Goal: Task Accomplishment & Management: Manage account settings

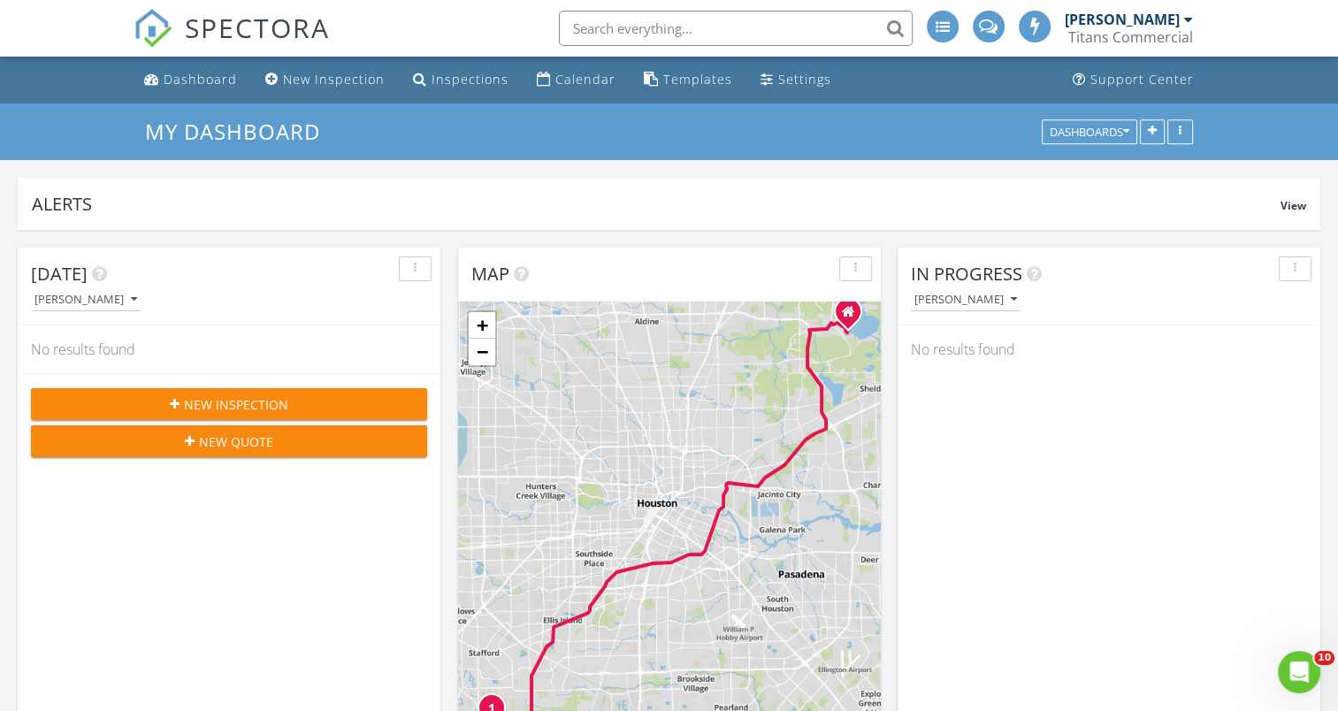
click at [679, 400] on div "1 + − Old Spanish Trail, Lake Olympia Parkway 73.1 km, 1 h 7 min Head northwest…" at bounding box center [669, 531] width 423 height 459
click at [571, 89] on link "Calendar" at bounding box center [576, 80] width 93 height 33
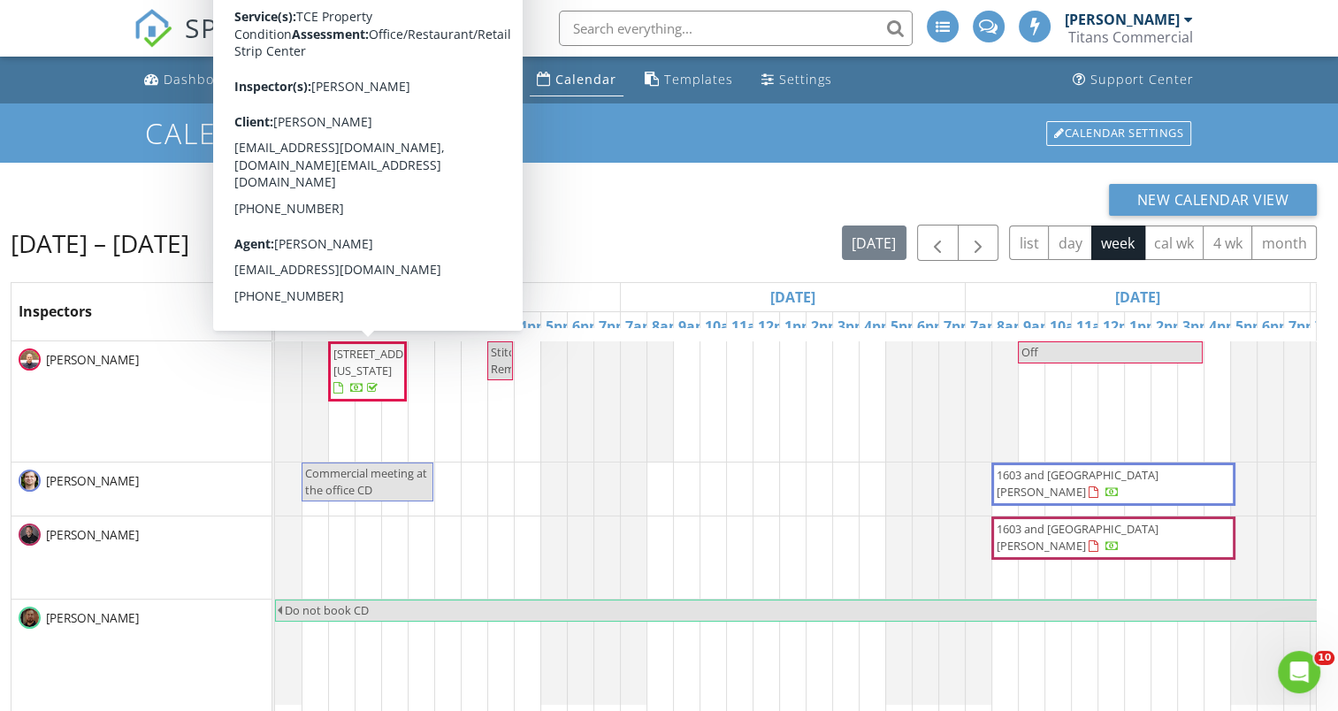
click at [398, 384] on span "6110 Sienna Ranch Rd 205, Missouri City 77459" at bounding box center [368, 372] width 72 height 52
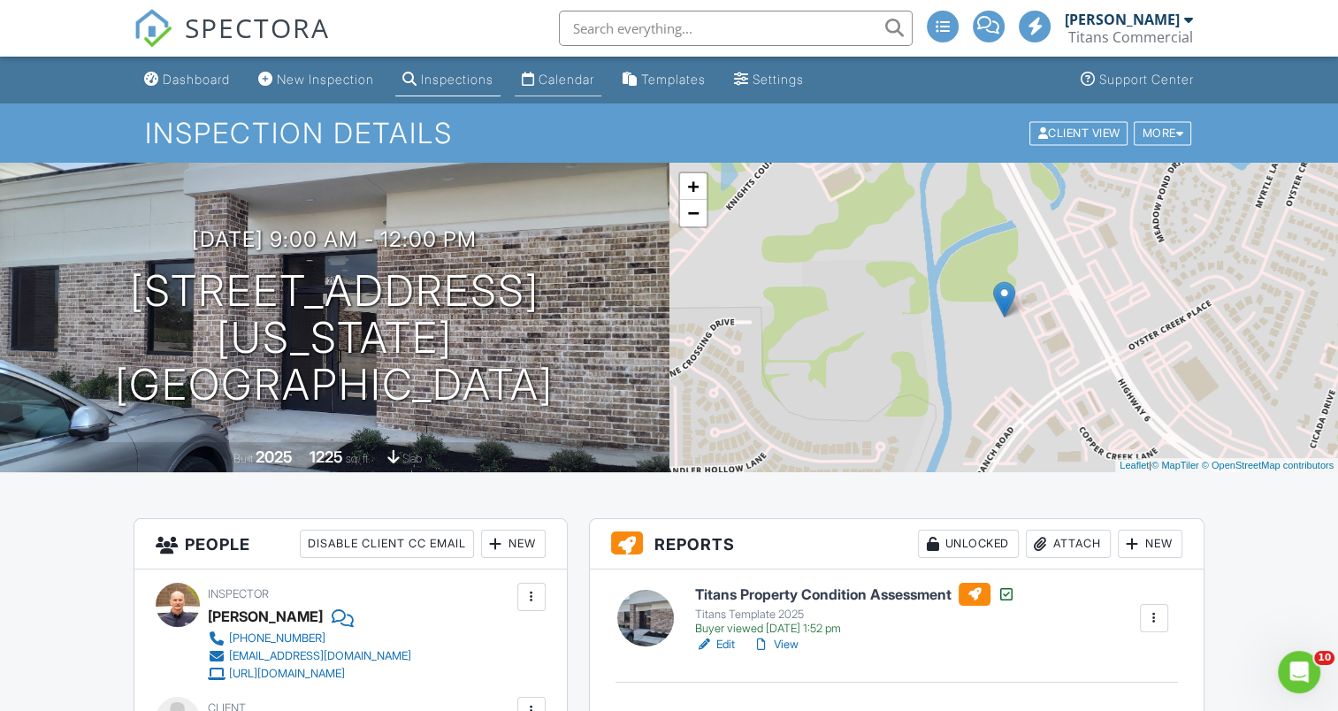
click at [591, 80] on div "Calendar" at bounding box center [567, 79] width 56 height 15
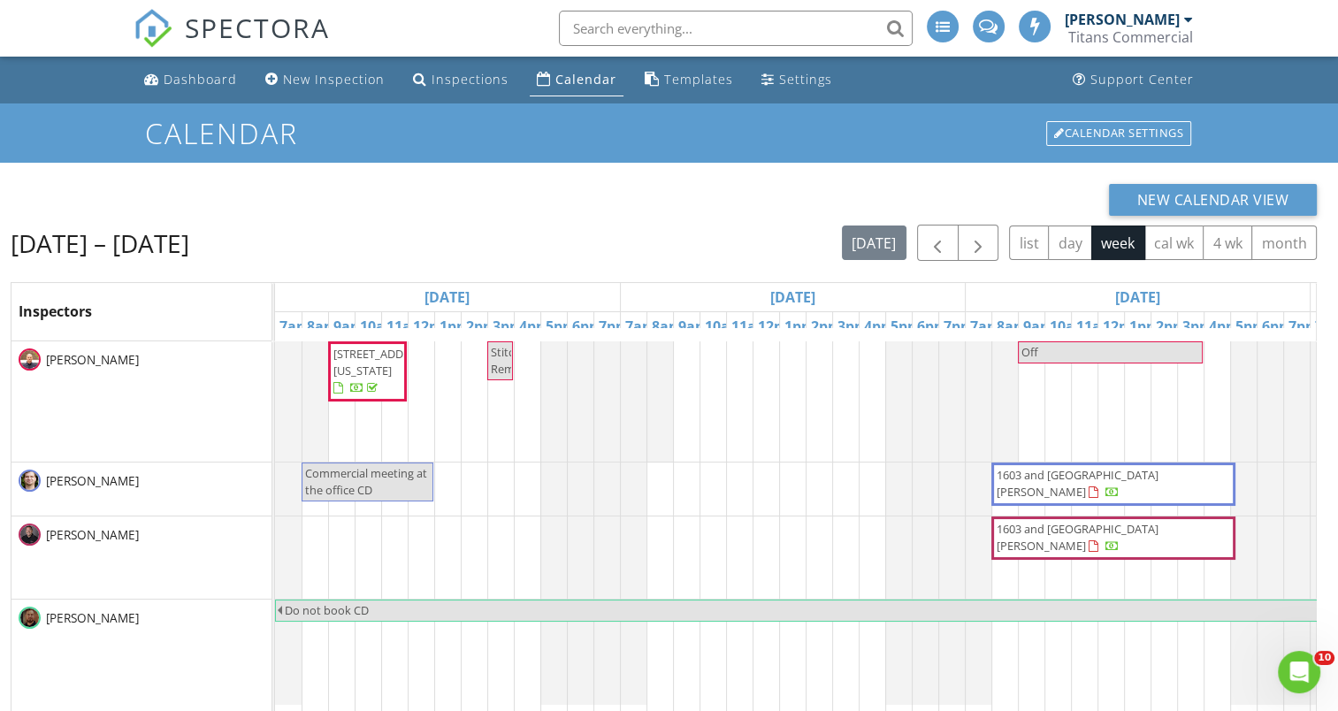
click at [1151, 487] on span "1603 and 1607 Welch St , Houston 77006" at bounding box center [1113, 484] width 237 height 34
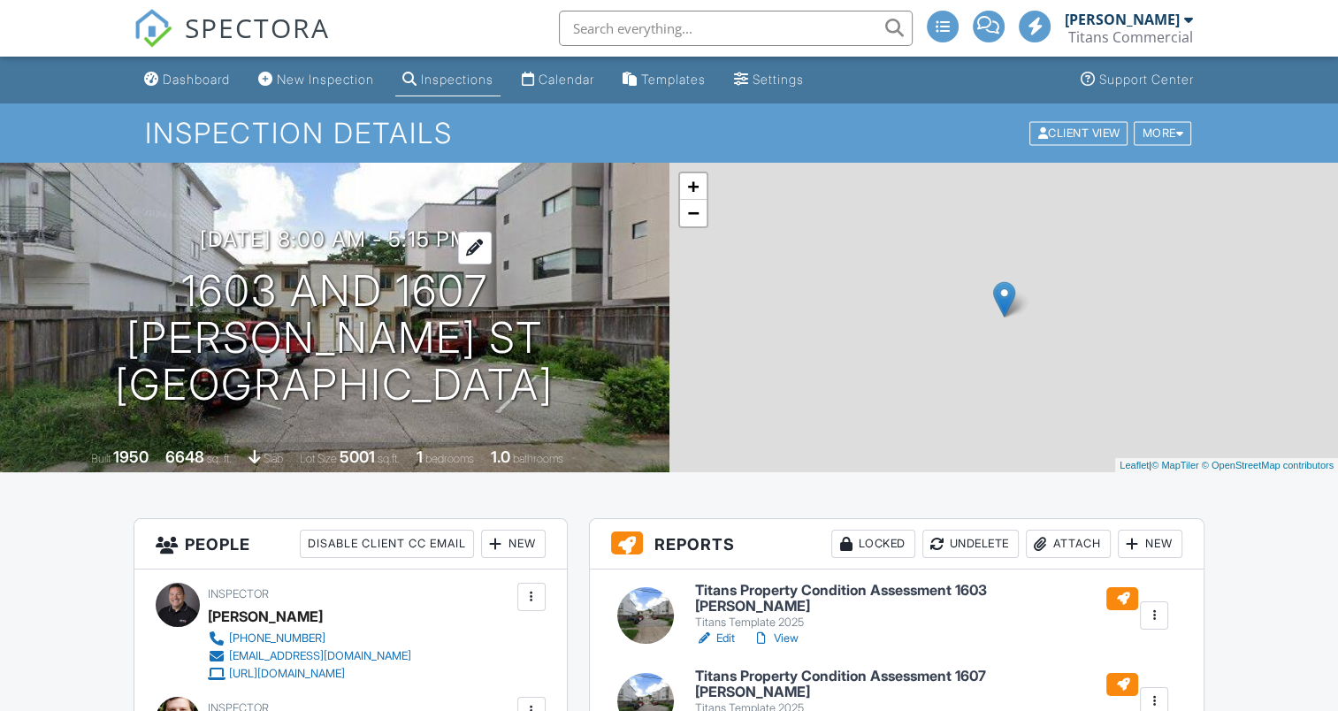
click at [405, 251] on h3 "[DATE] 8:00 am - 5:15 pm" at bounding box center [335, 239] width 270 height 24
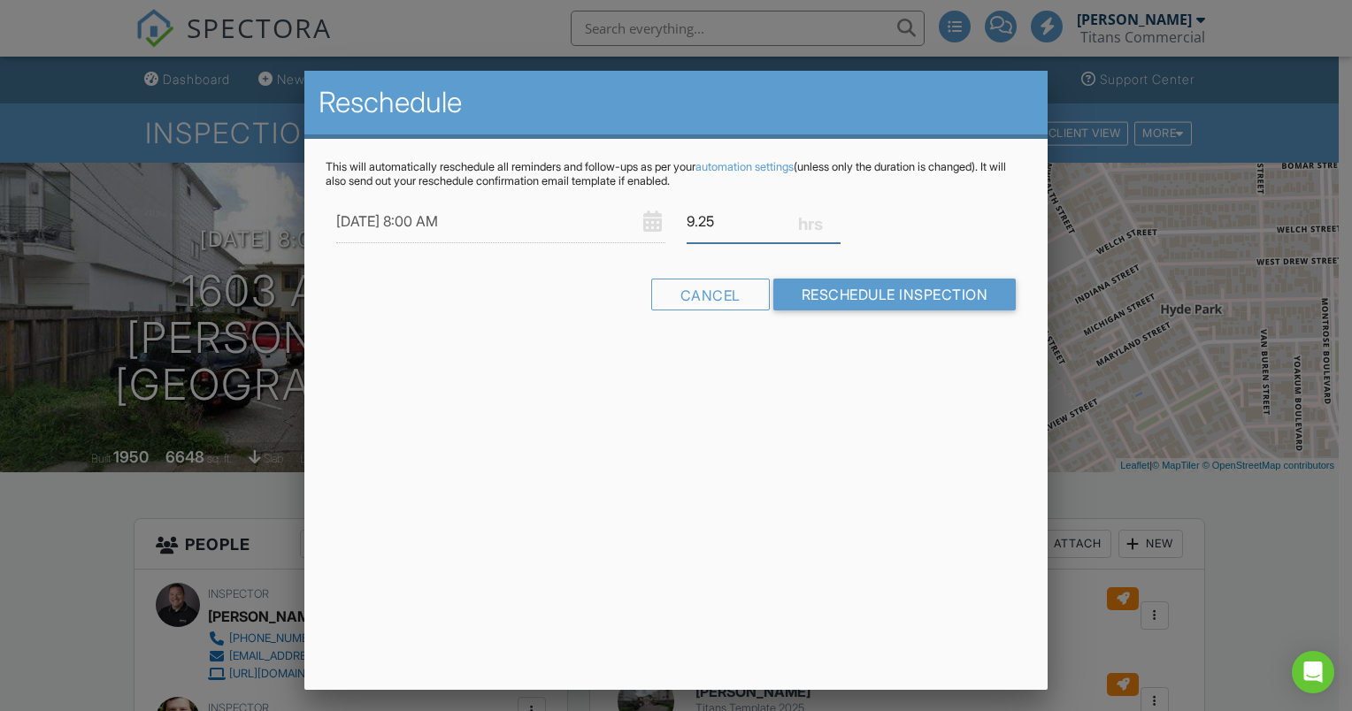
click at [723, 221] on input "9.25" at bounding box center [763, 221] width 154 height 43
type input "9"
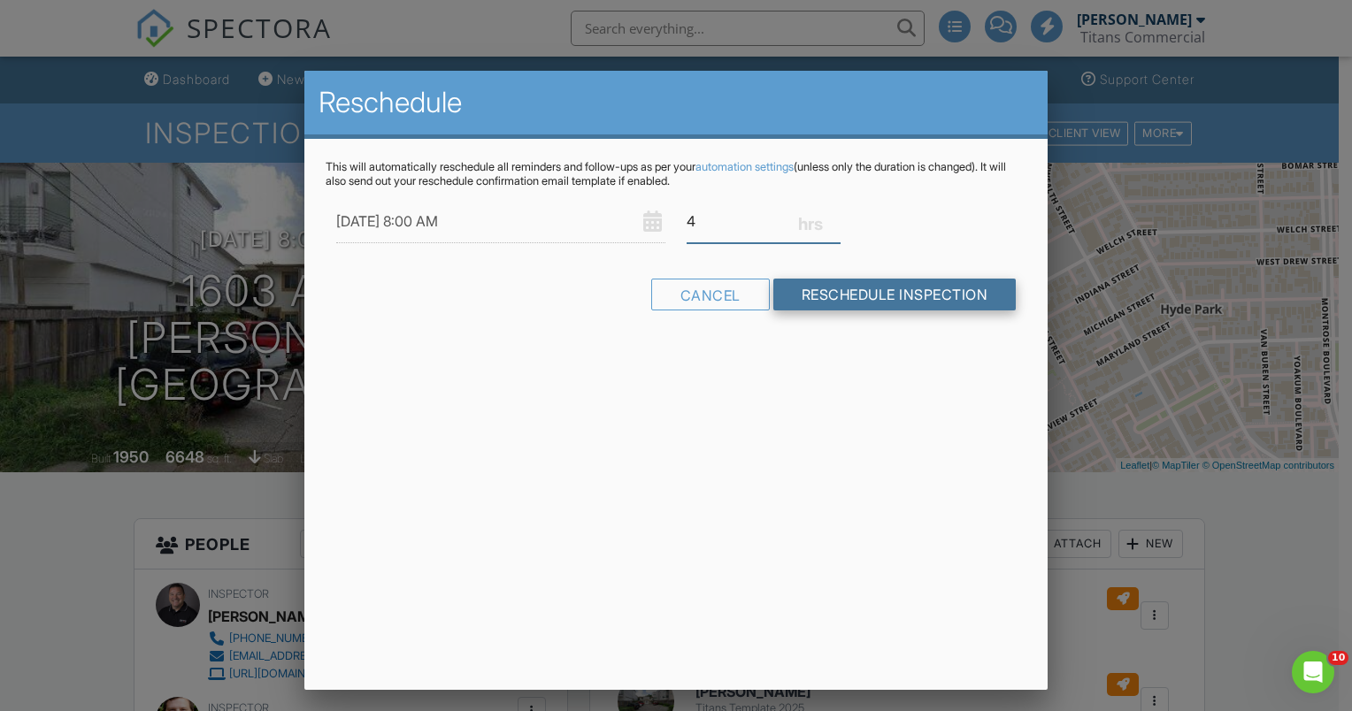
type input "4"
click at [834, 287] on input "Reschedule Inspection" at bounding box center [894, 295] width 243 height 32
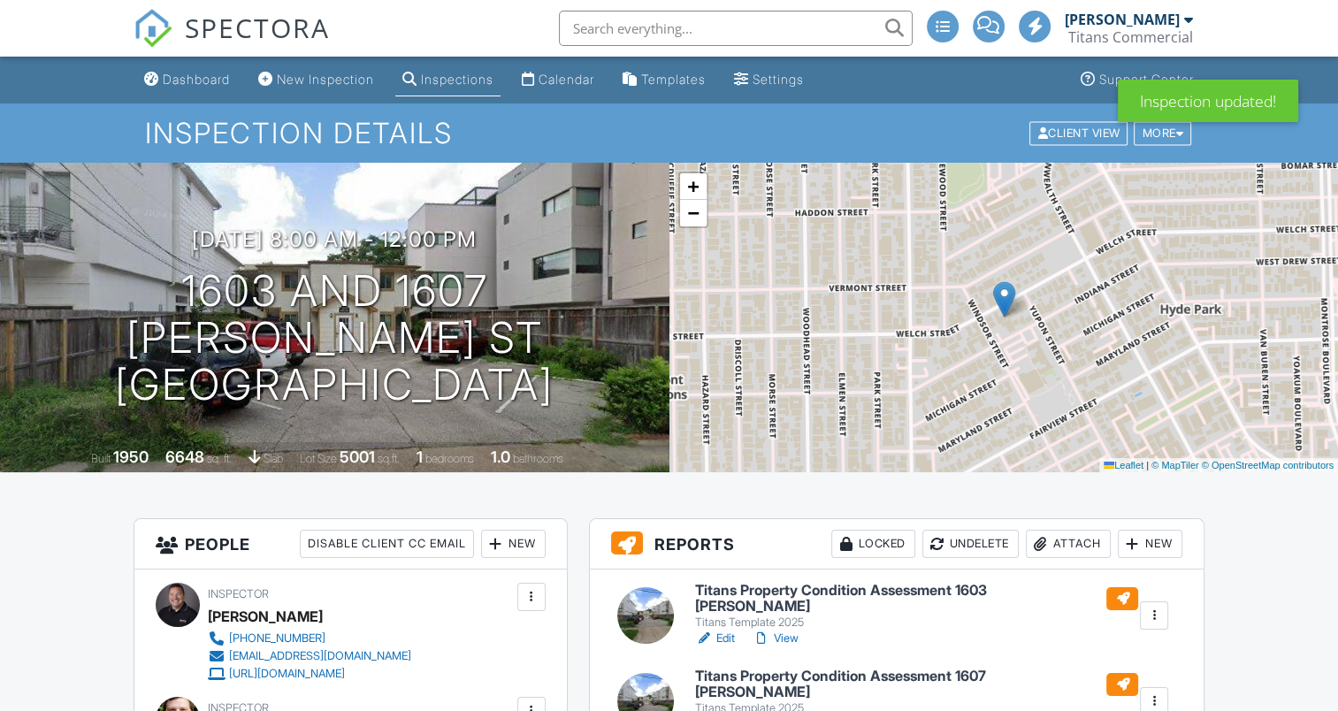
click at [594, 74] on div "Calendar" at bounding box center [567, 79] width 56 height 15
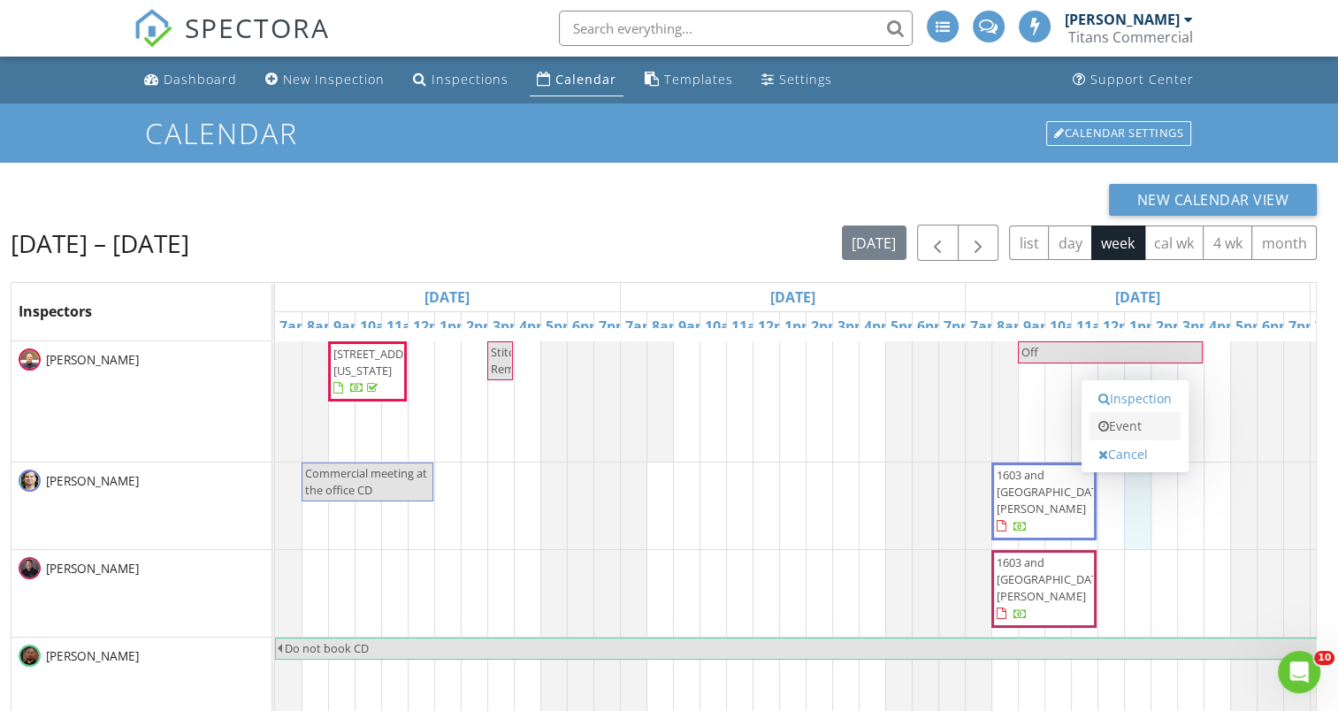
click at [1142, 424] on link "Event" at bounding box center [1135, 426] width 91 height 28
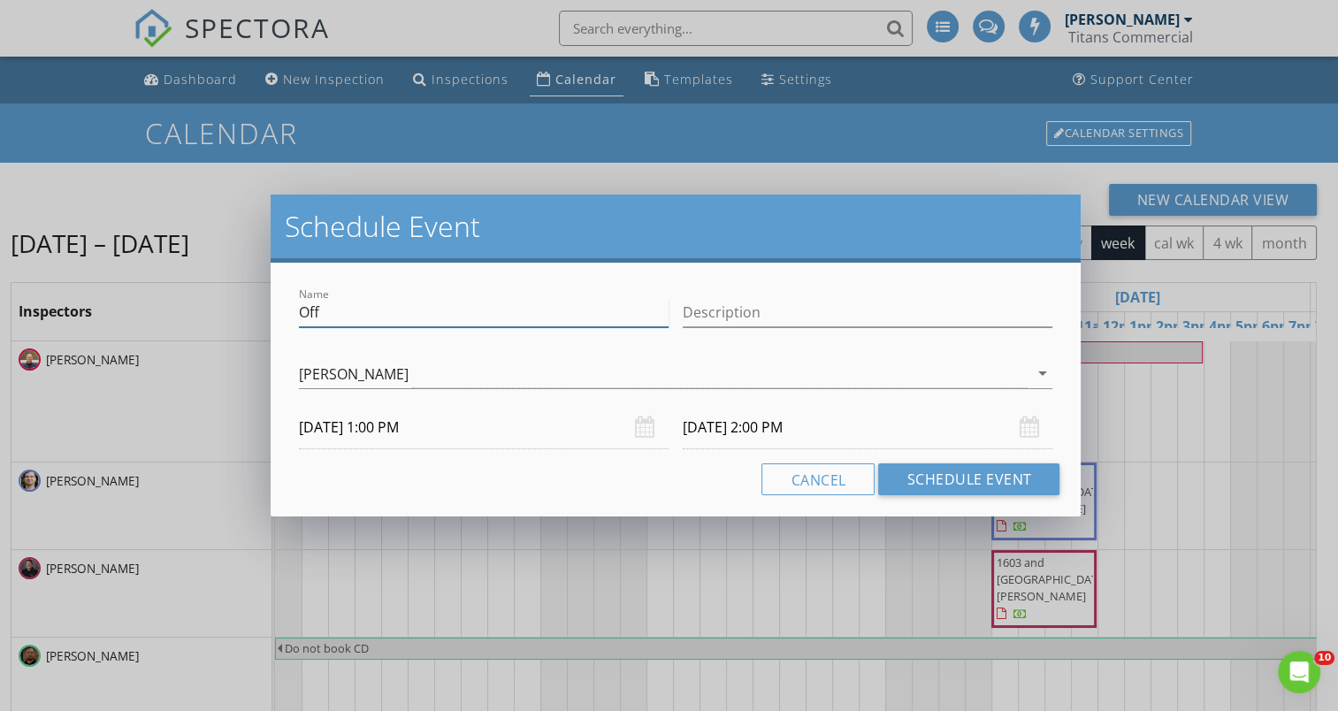
click at [546, 303] on input "Off" at bounding box center [484, 312] width 370 height 29
type input "O"
type input "do not book CD"
click at [575, 278] on div "Name do not book CD Description check_box_outline_blank Kerry Kohl check_box_ou…" at bounding box center [676, 390] width 811 height 254
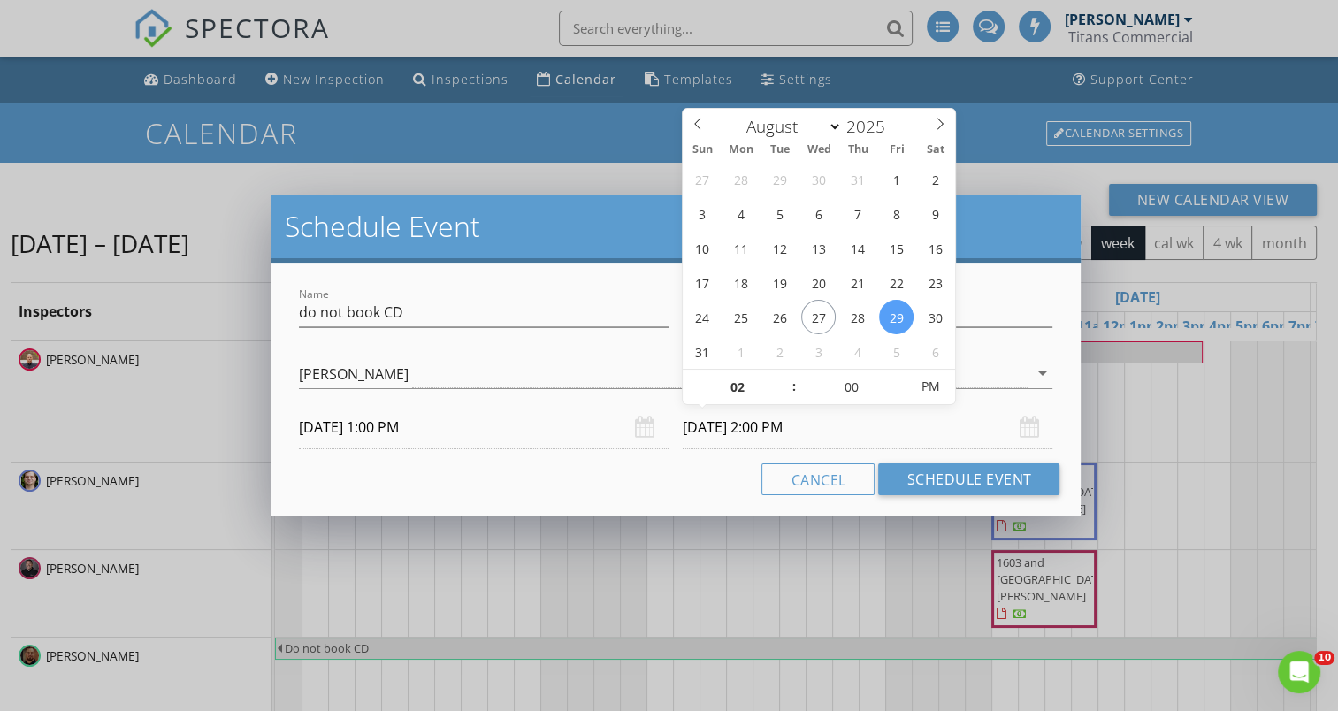
click at [821, 433] on input "08/29/2025 2:00 PM" at bounding box center [868, 427] width 370 height 43
type input "03"
type input "08/29/2025 3:00 PM"
click at [787, 373] on span at bounding box center [785, 379] width 12 height 18
type input "04"
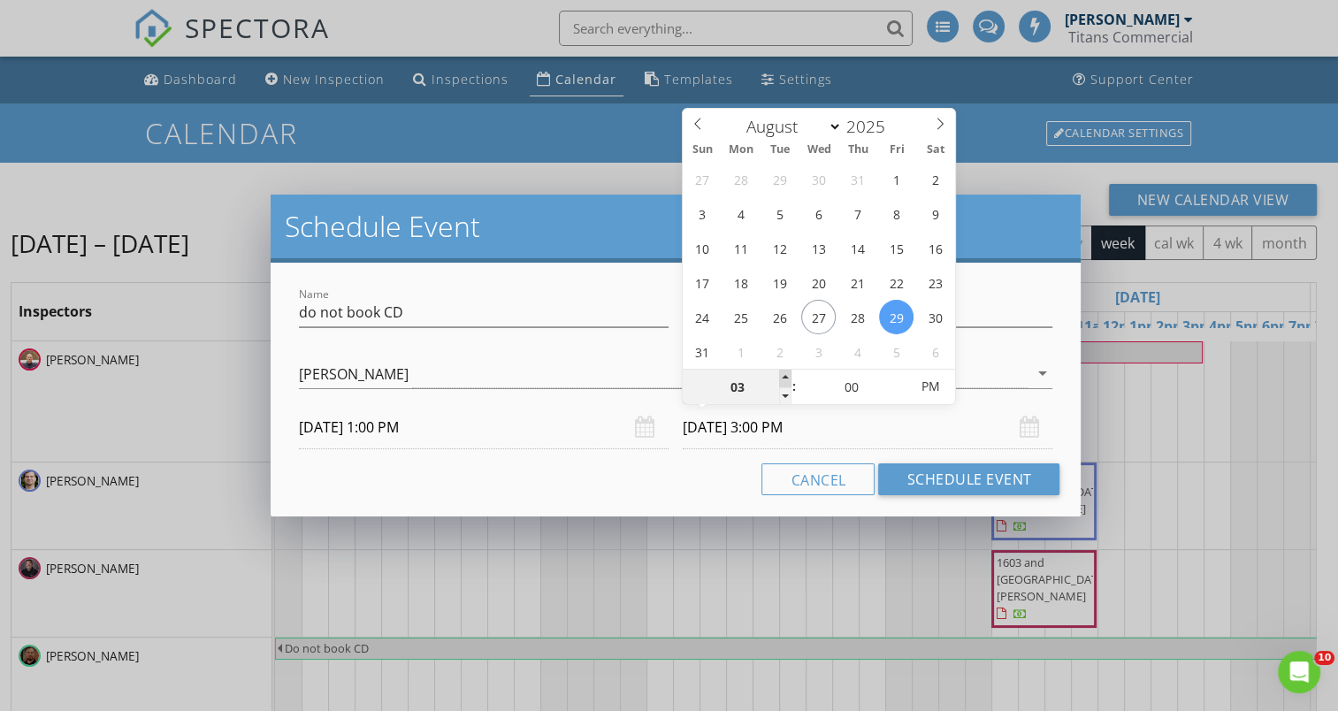
type input "08/29/2025 4:00 PM"
click at [787, 373] on span at bounding box center [785, 379] width 12 height 18
type input "05"
type input "08/29/2025 5:00 PM"
click at [787, 373] on span at bounding box center [785, 379] width 12 height 18
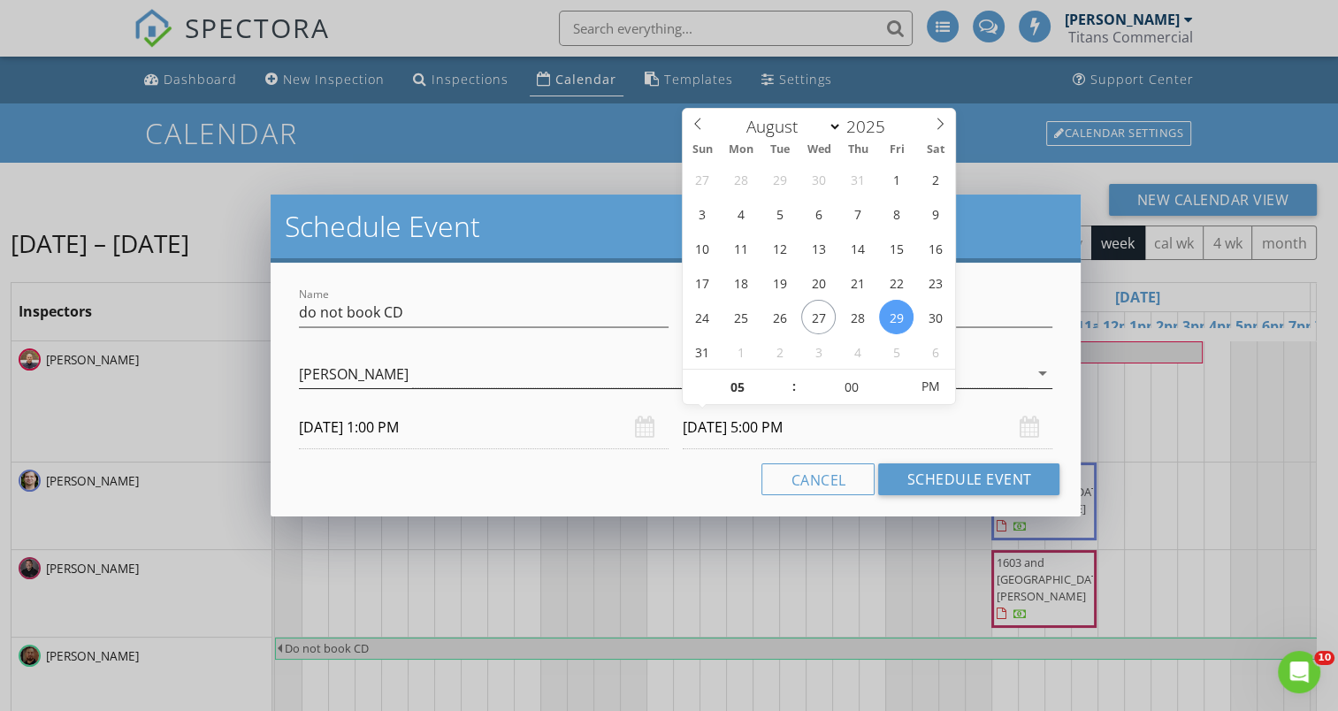
click at [1044, 374] on icon "arrow_drop_down" at bounding box center [1041, 373] width 21 height 21
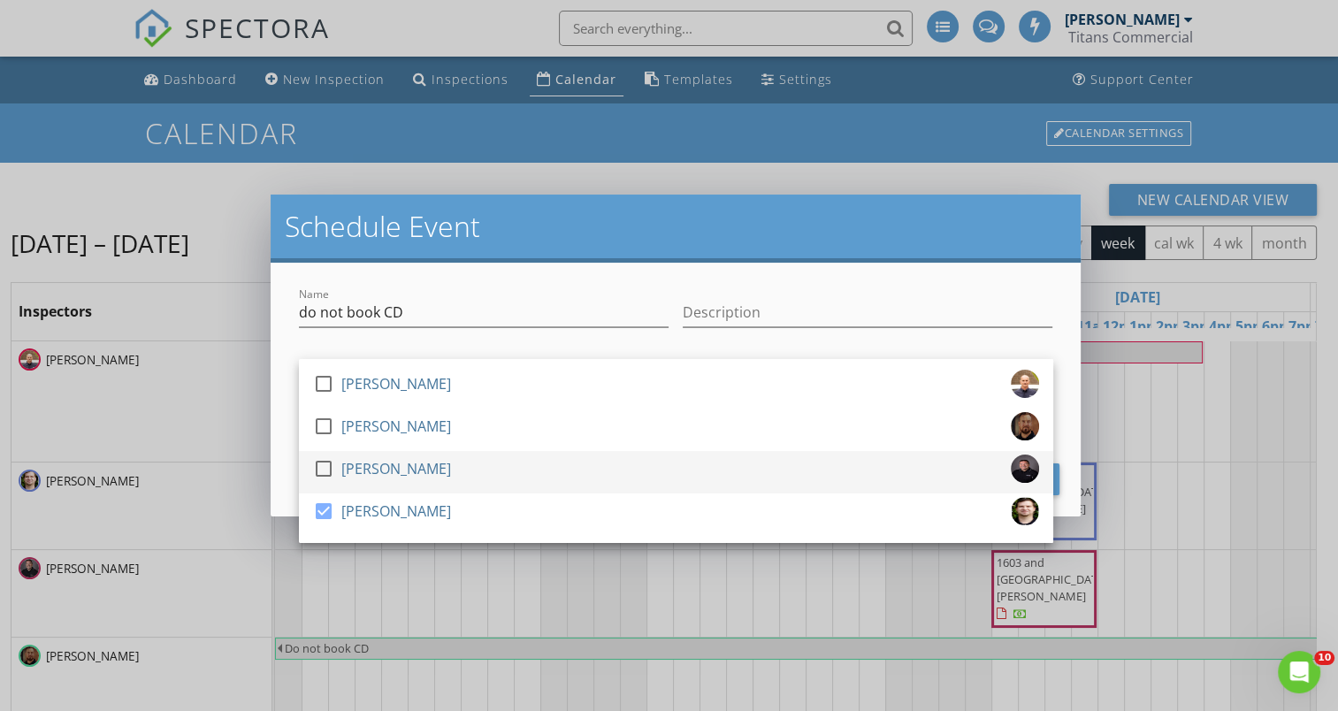
click at [325, 467] on div at bounding box center [324, 469] width 30 height 30
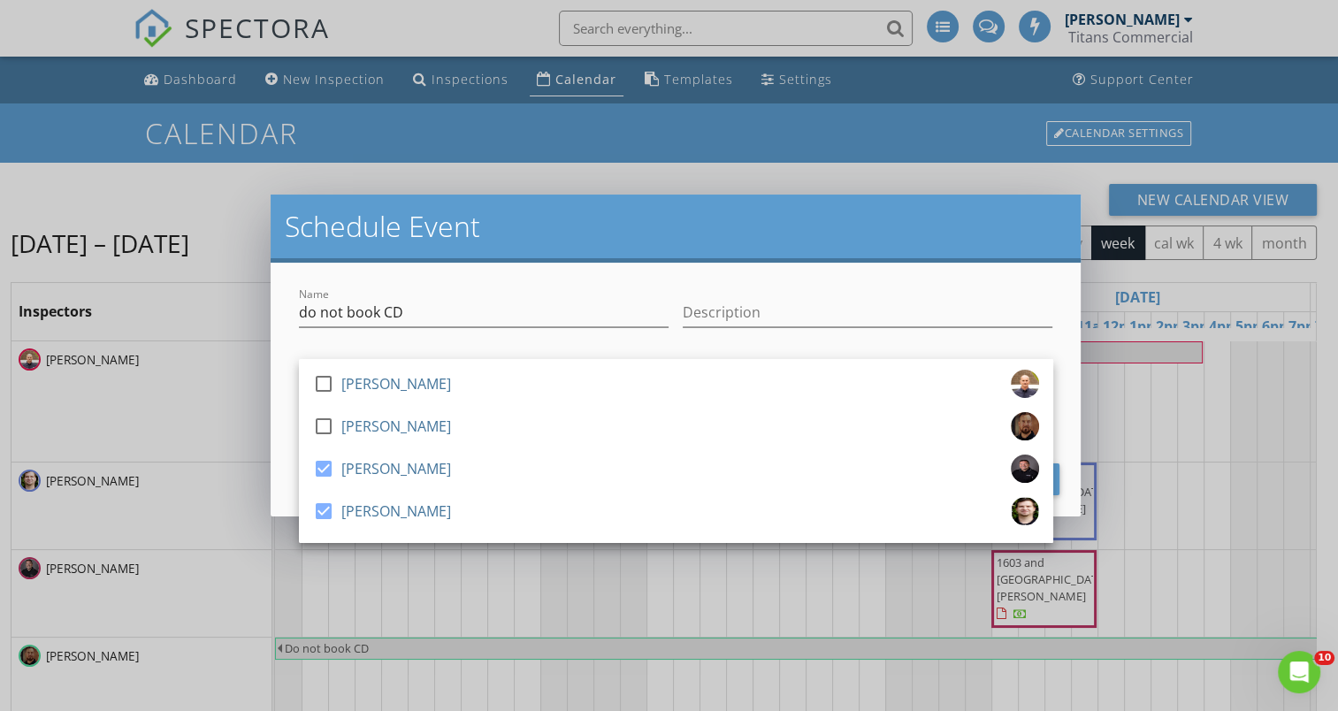
click at [1055, 305] on div "Description" at bounding box center [868, 314] width 384 height 61
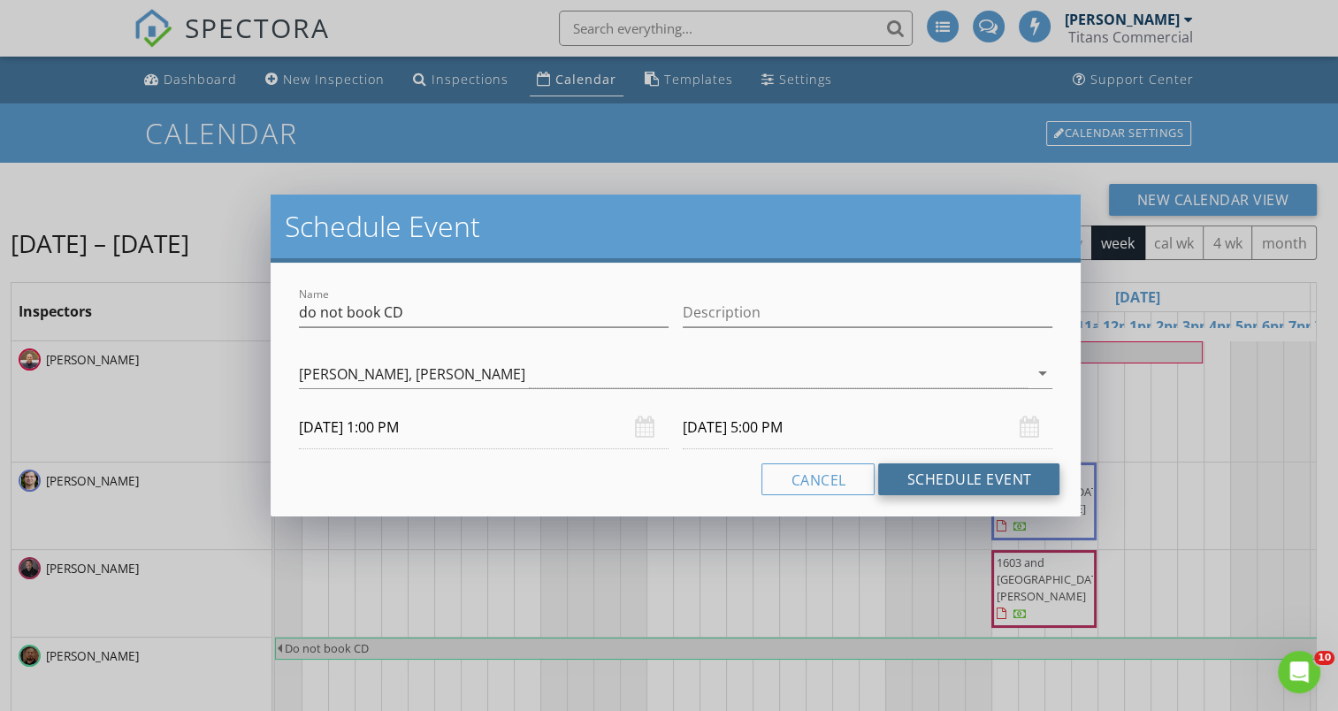
click at [1036, 491] on button "Schedule Event" at bounding box center [968, 479] width 181 height 32
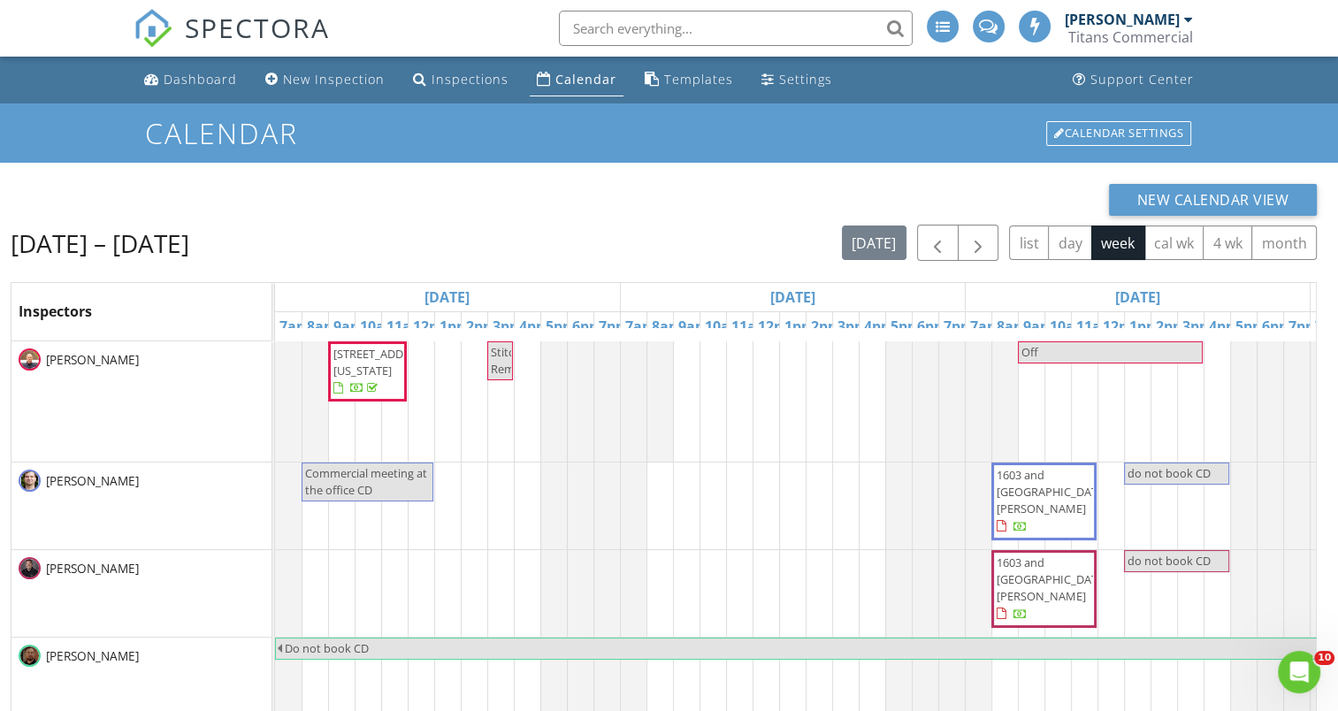
click at [1161, 18] on div "[PERSON_NAME]" at bounding box center [1122, 20] width 115 height 18
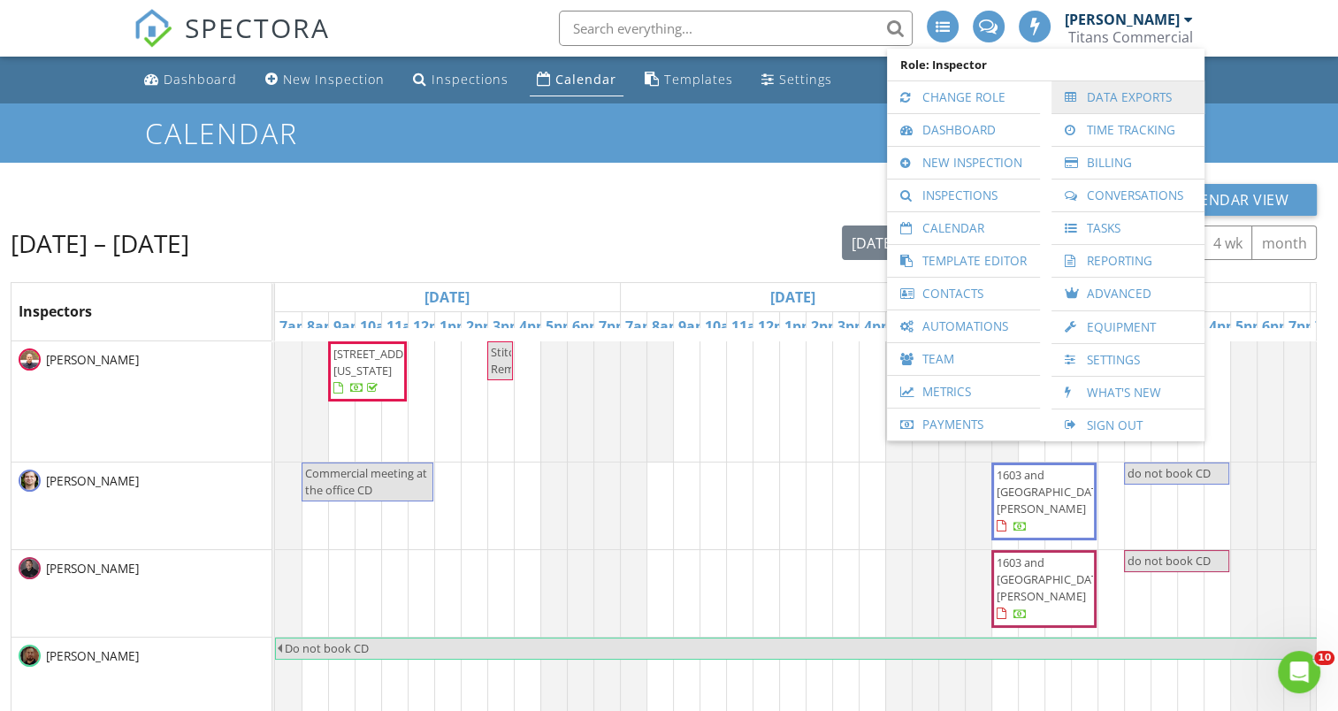
click at [1114, 96] on link "Data Exports" at bounding box center [1128, 97] width 135 height 32
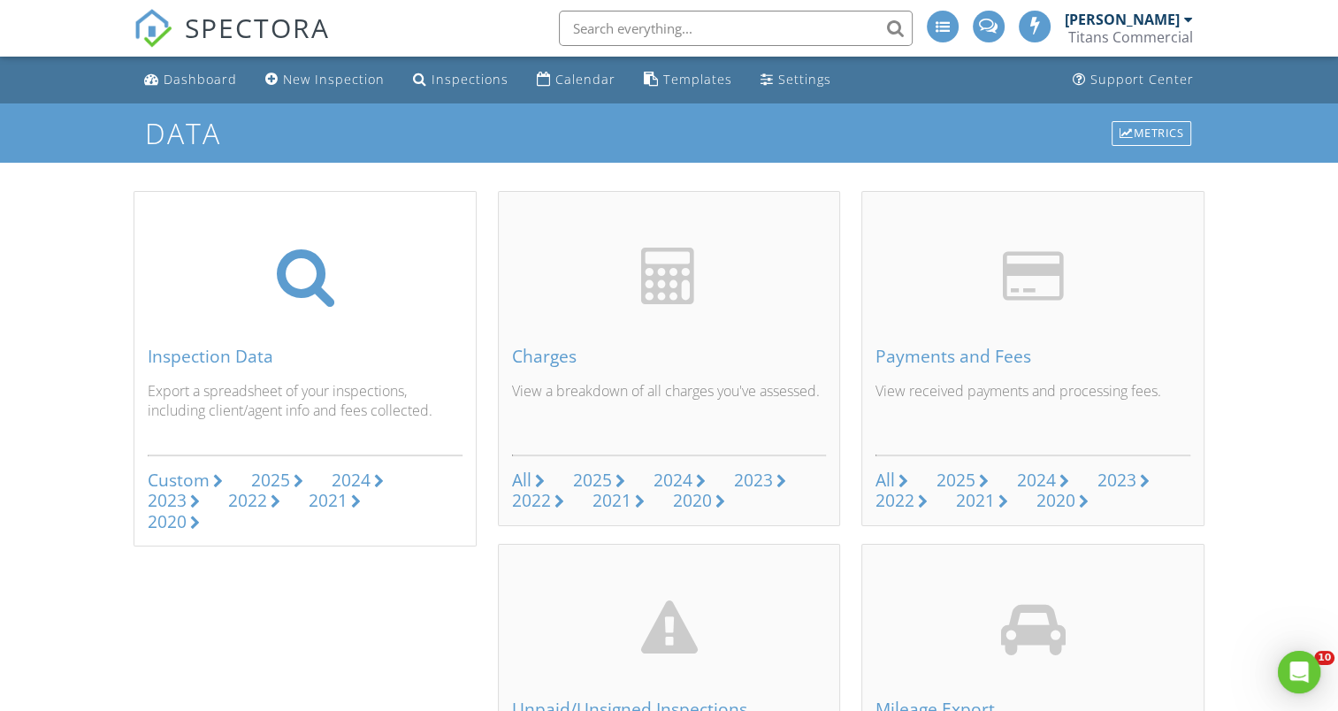
click at [194, 478] on div "Custom" at bounding box center [179, 480] width 62 height 24
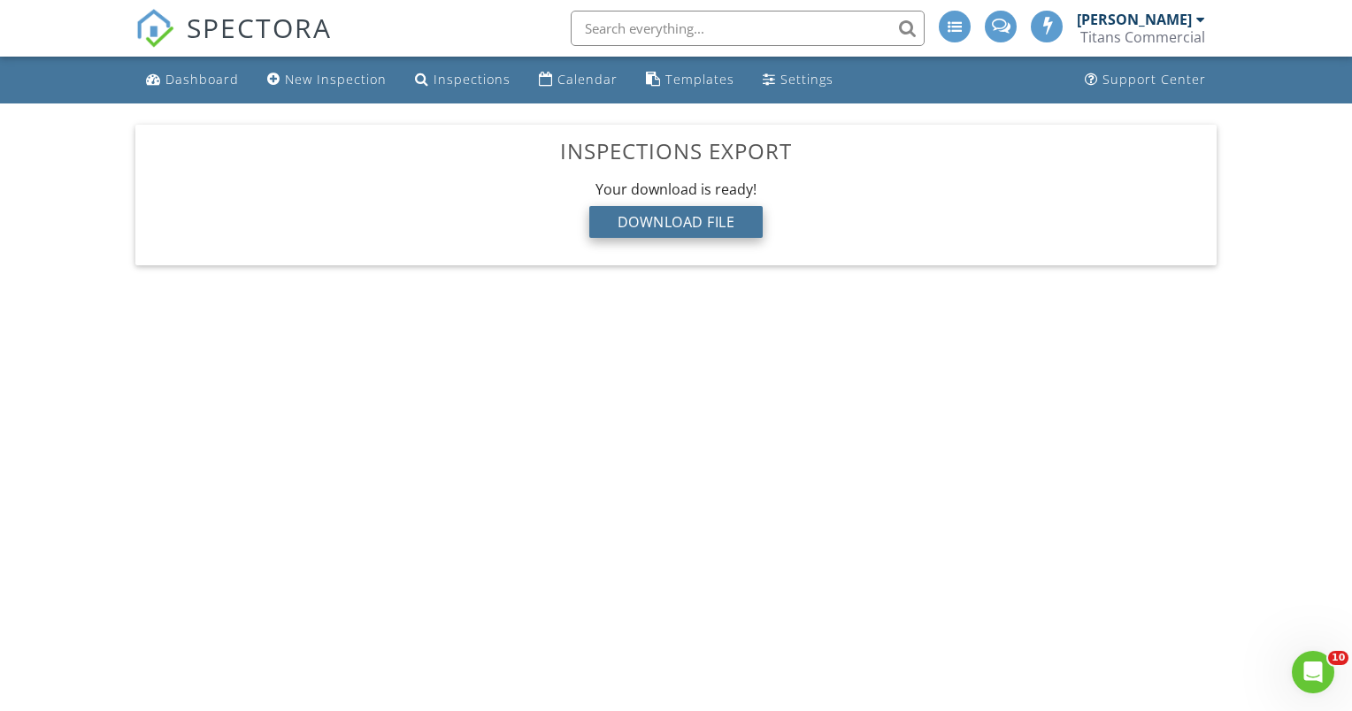
click at [735, 226] on div "Download File" at bounding box center [676, 222] width 174 height 32
